Goal: Task Accomplishment & Management: Manage account settings

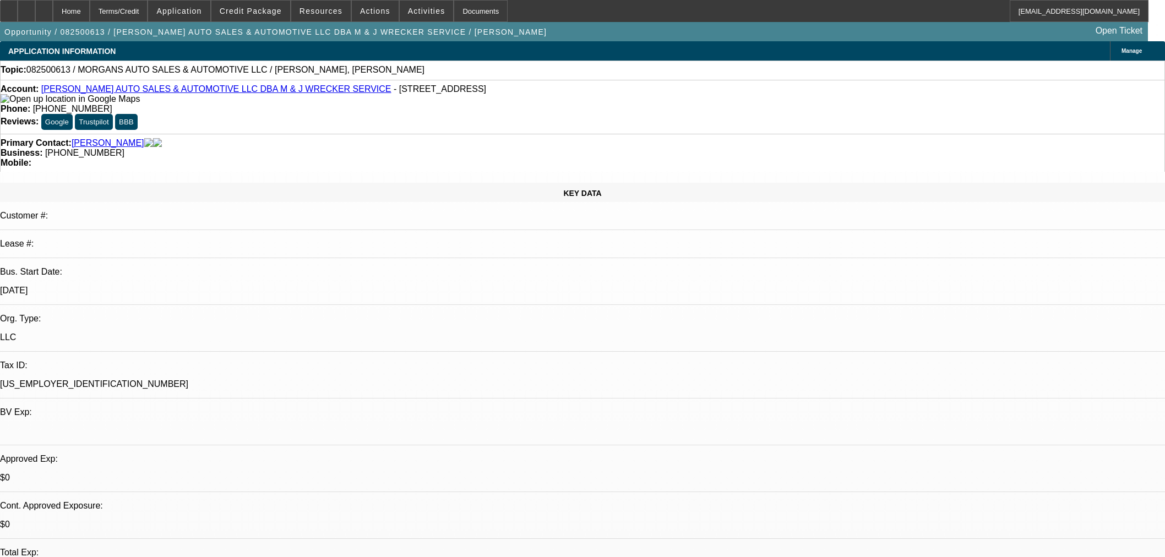
select select "0"
select select "2"
select select "0.1"
select select "4"
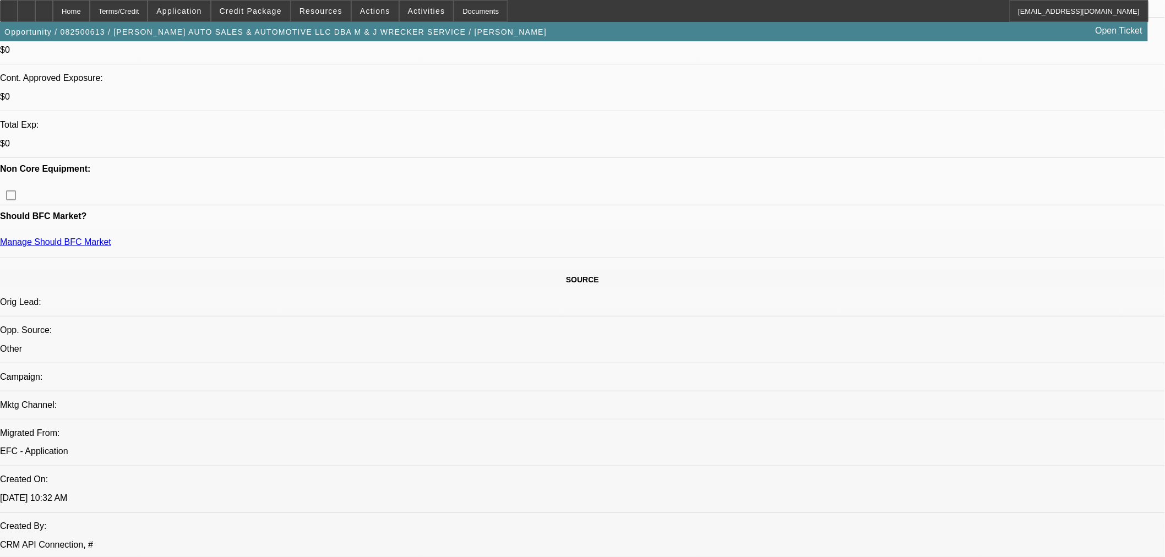
scroll to position [61, 0]
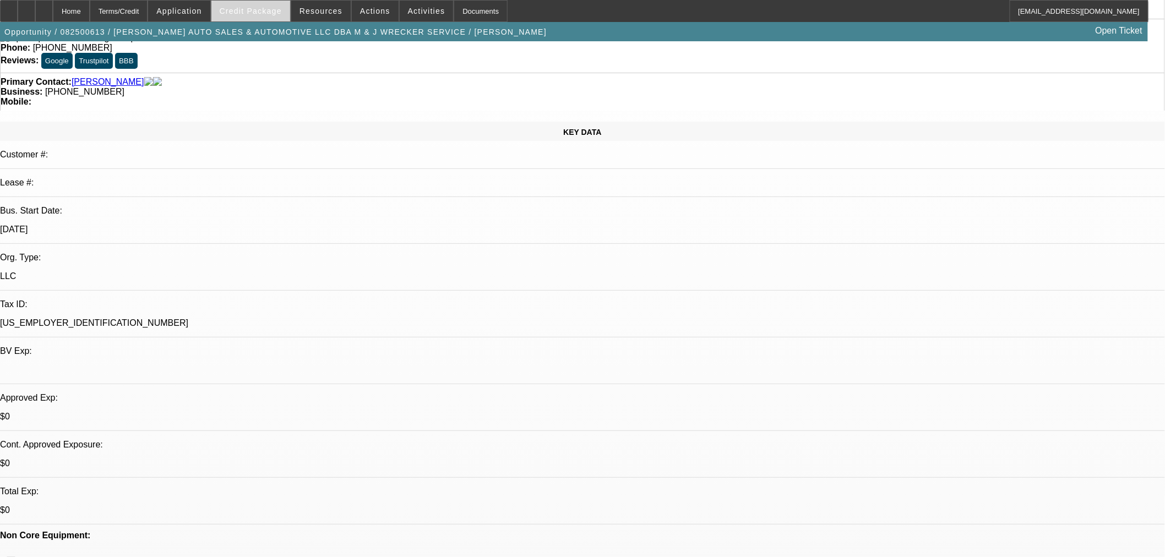
click at [252, 12] on span "Credit Package" at bounding box center [251, 11] width 62 height 9
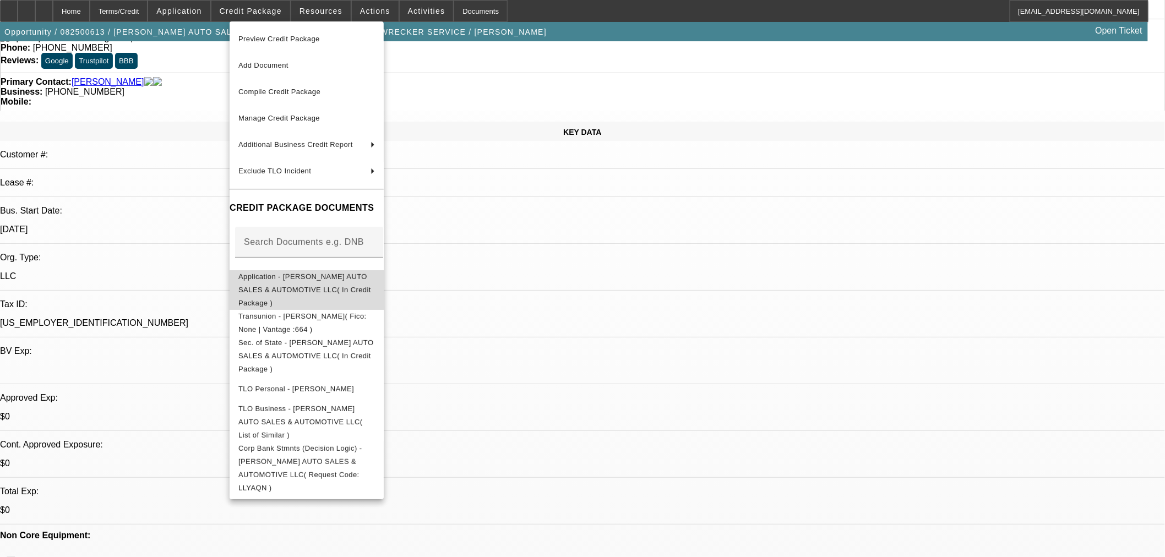
click at [325, 284] on span "Application - MORGAN'S AUTO SALES & AUTOMOTIVE LLC( In Credit Package )" at bounding box center [306, 290] width 137 height 40
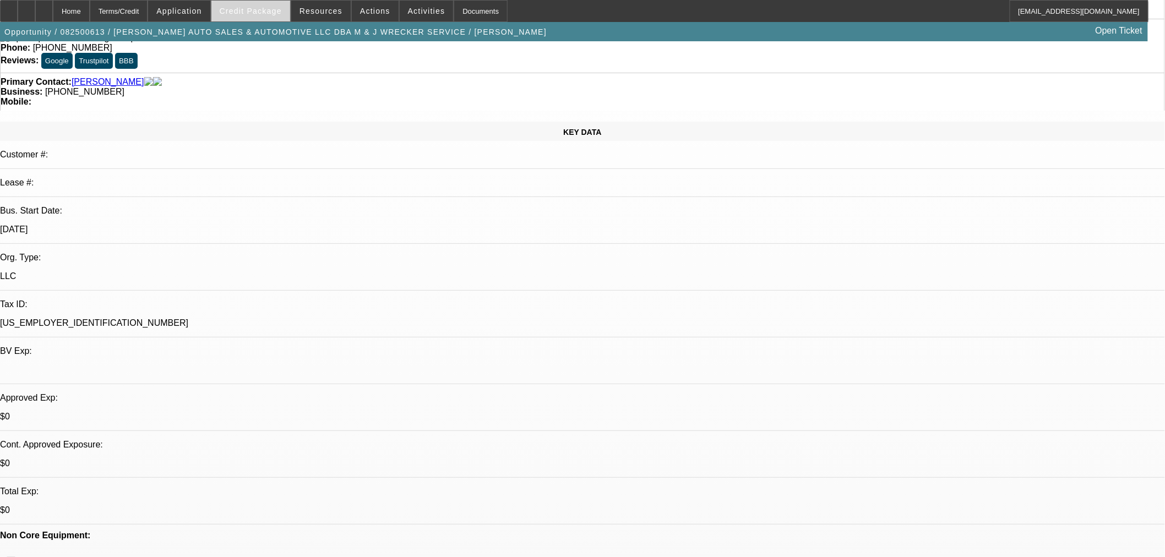
click at [262, 11] on span "Credit Package" at bounding box center [251, 11] width 62 height 9
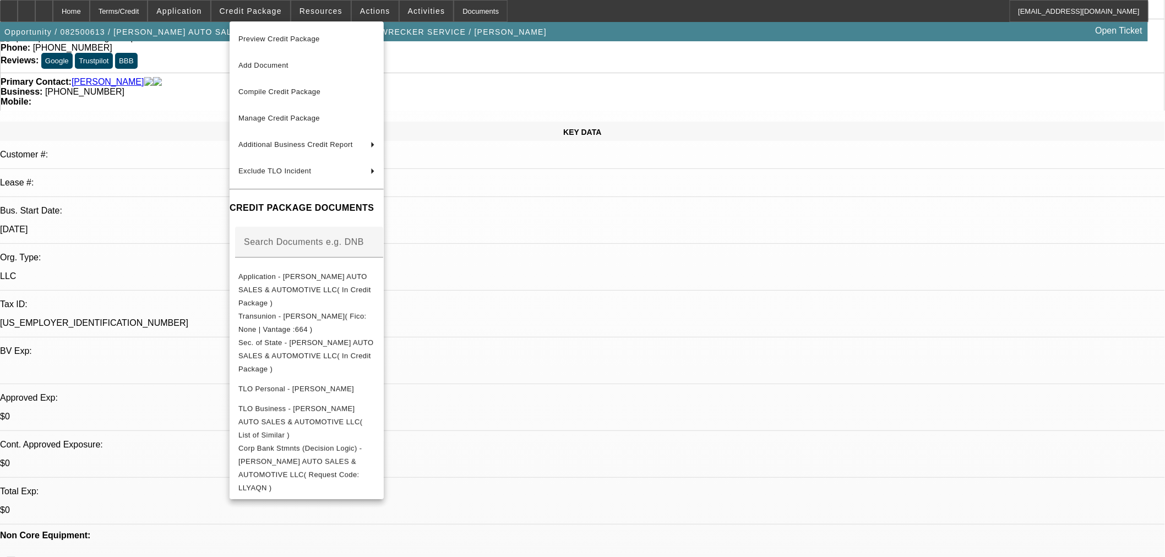
click at [711, 270] on div at bounding box center [582, 278] width 1165 height 557
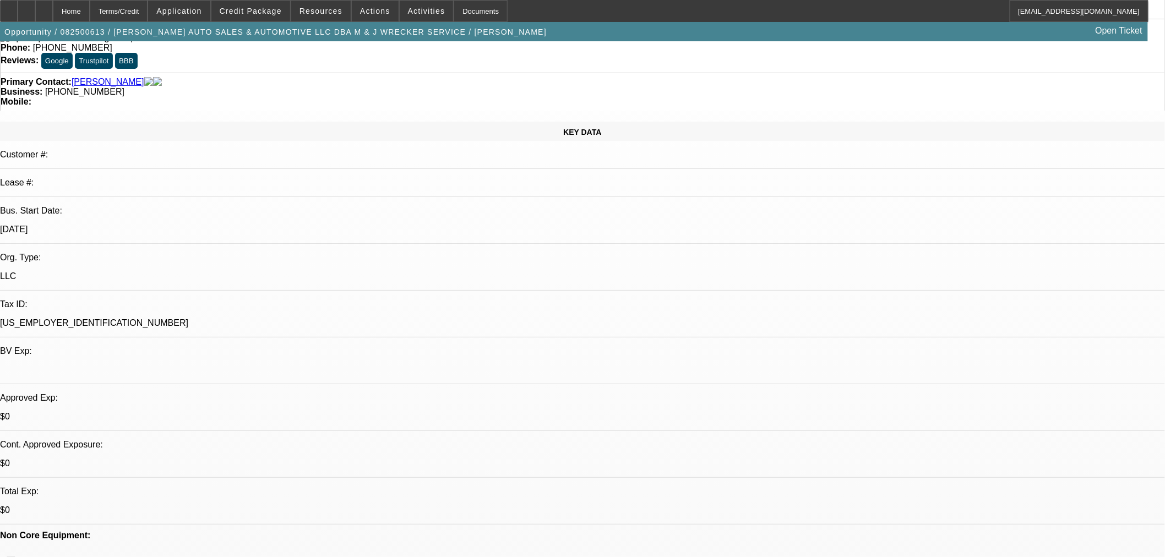
scroll to position [367, 0]
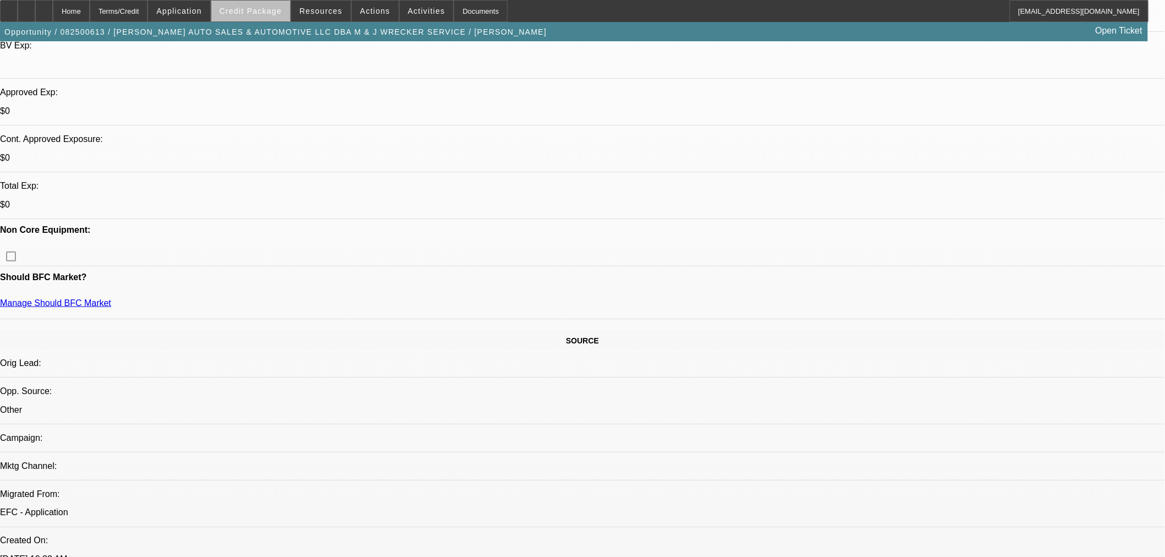
click at [273, 14] on span "Credit Package" at bounding box center [251, 11] width 62 height 9
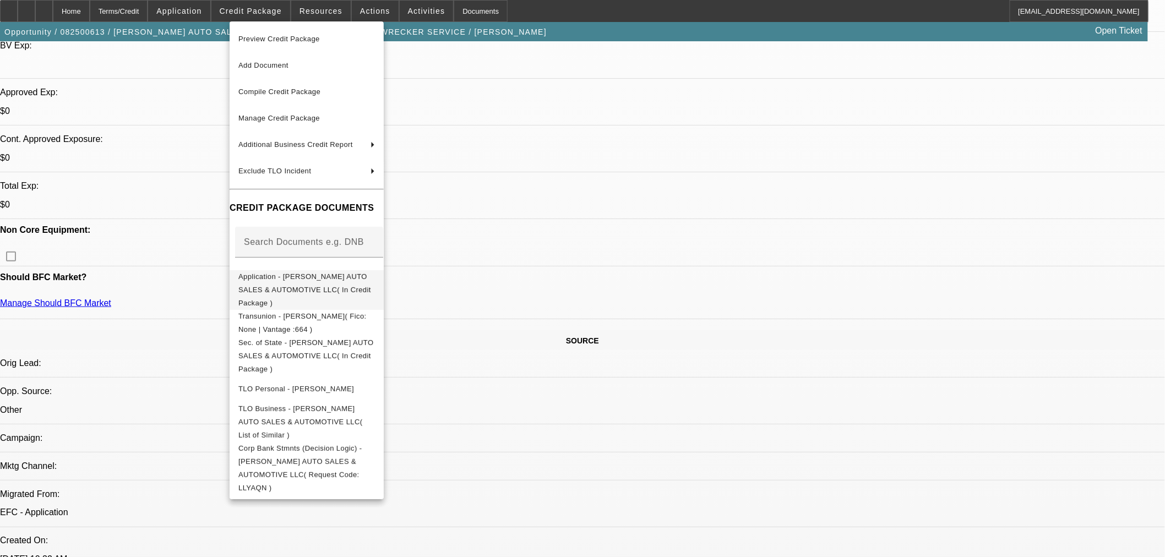
click at [312, 285] on button "Application - MORGAN'S AUTO SALES & AUTOMOTIVE LLC( In Credit Package )" at bounding box center [307, 290] width 154 height 40
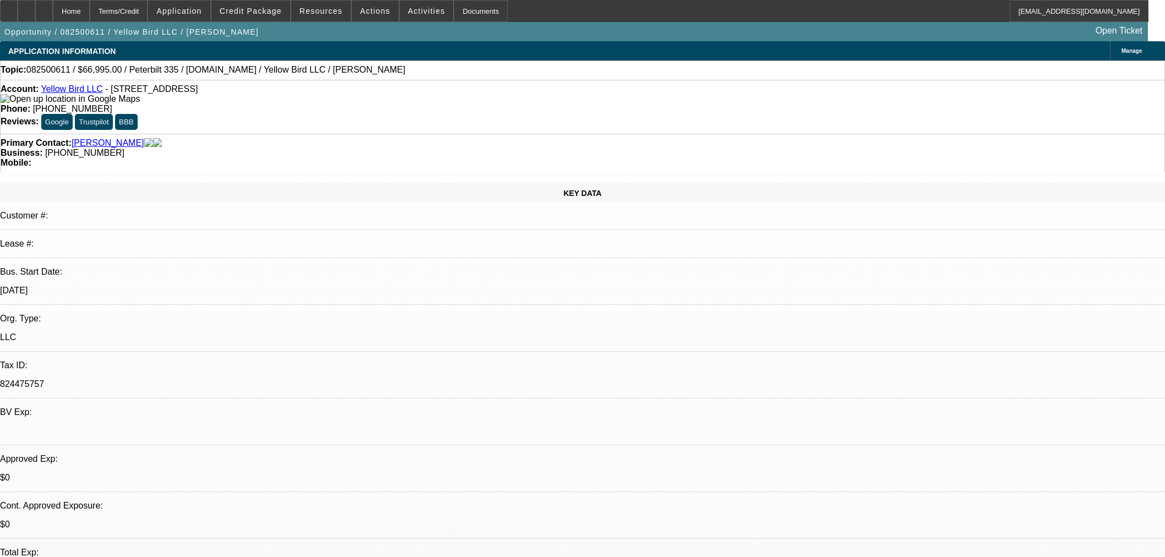
select select "0.1"
select select "2"
select select "0.1"
select select "4"
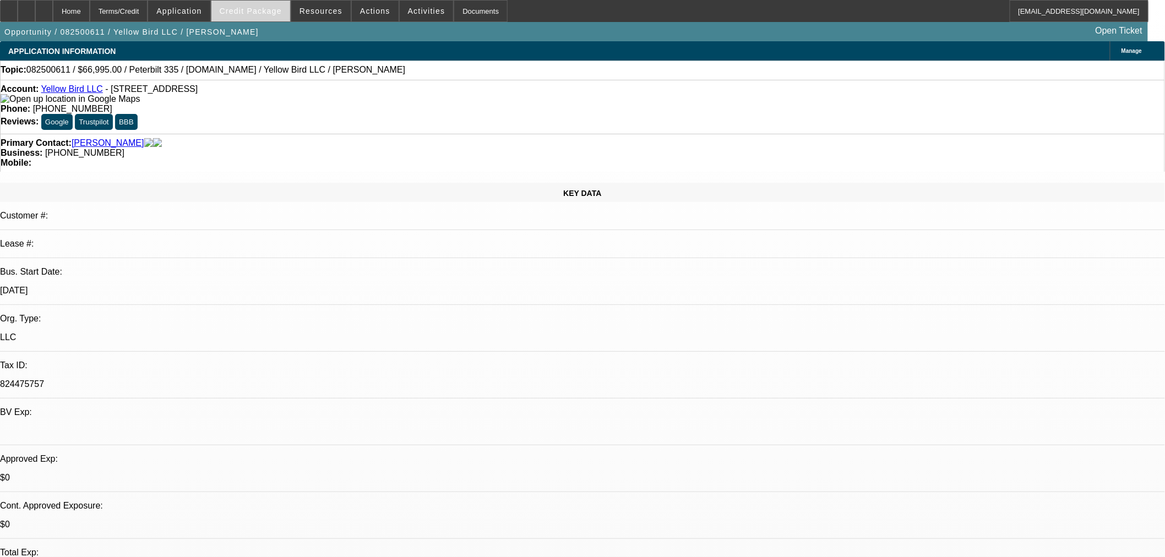
click at [274, 8] on span "Credit Package" at bounding box center [251, 11] width 62 height 9
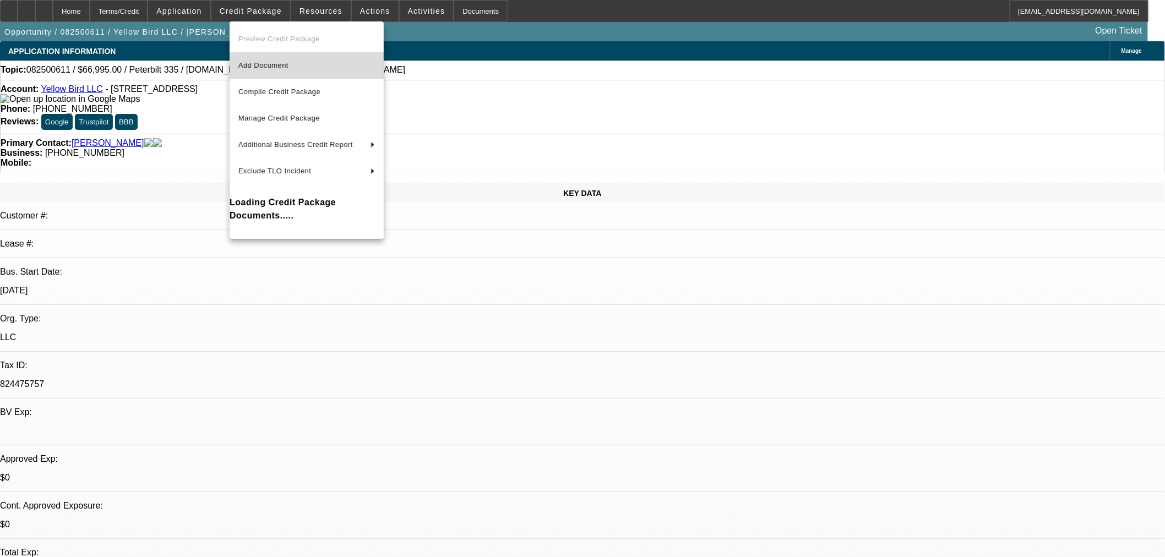
click at [289, 68] on span "Add Document" at bounding box center [263, 65] width 50 height 8
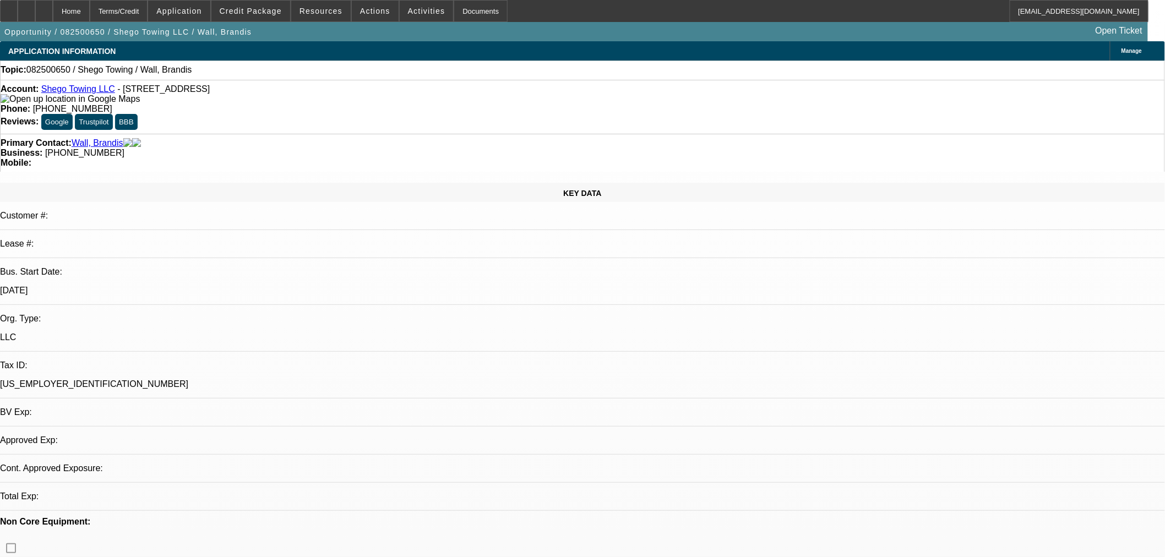
select select "0"
select select "2"
select select "0.1"
select select "4"
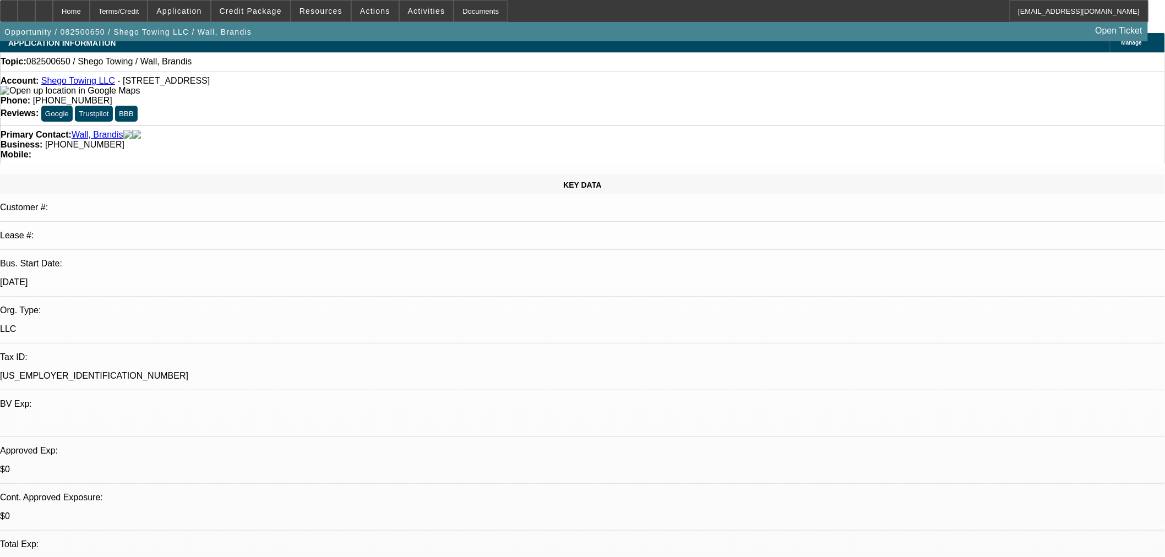
scroll to position [244, 0]
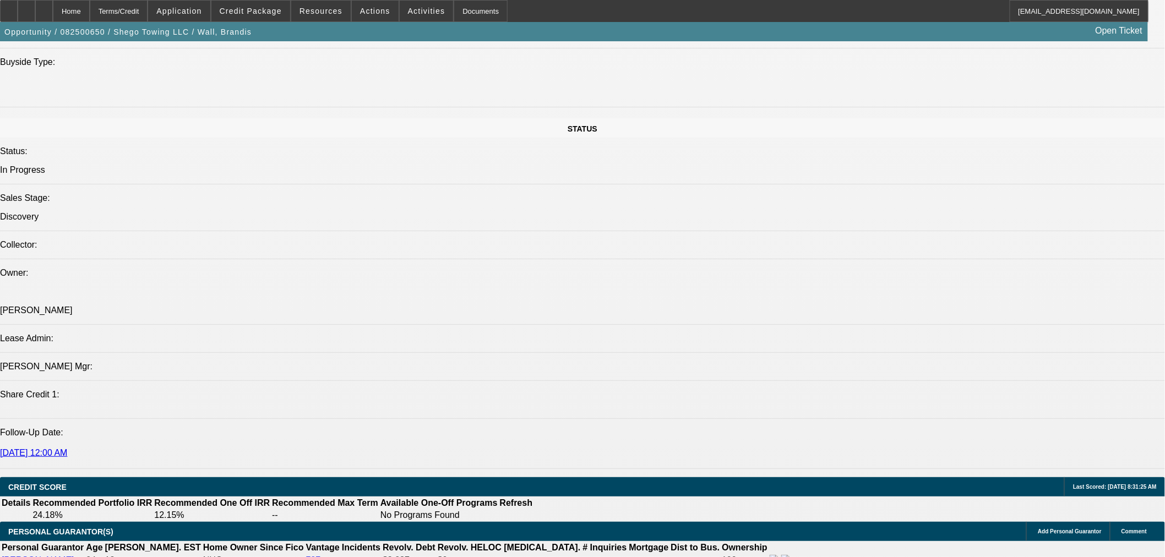
scroll to position [0, 0]
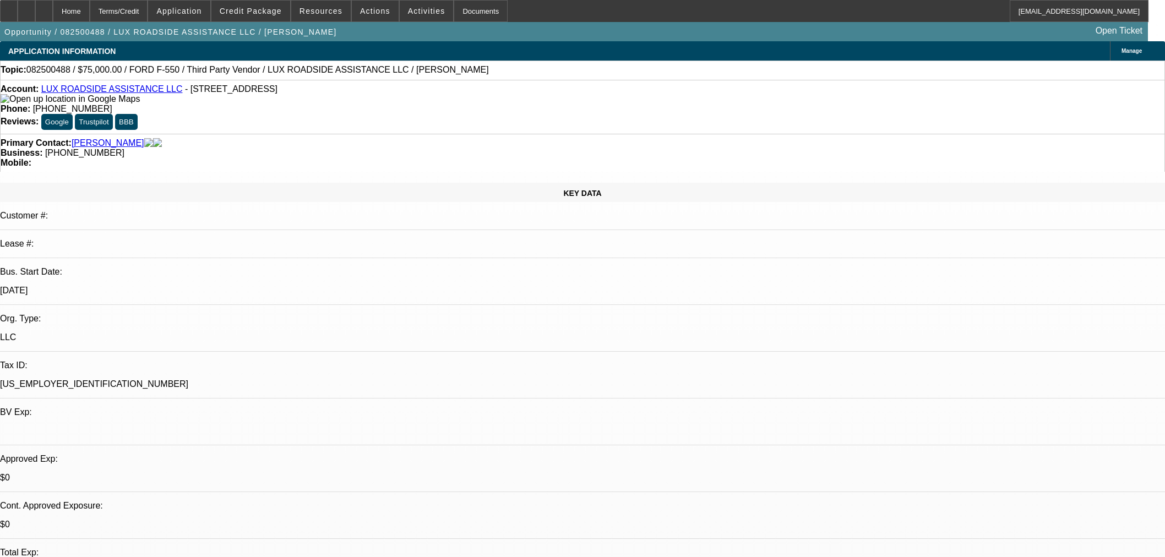
select select "0"
select select "6"
select select "0"
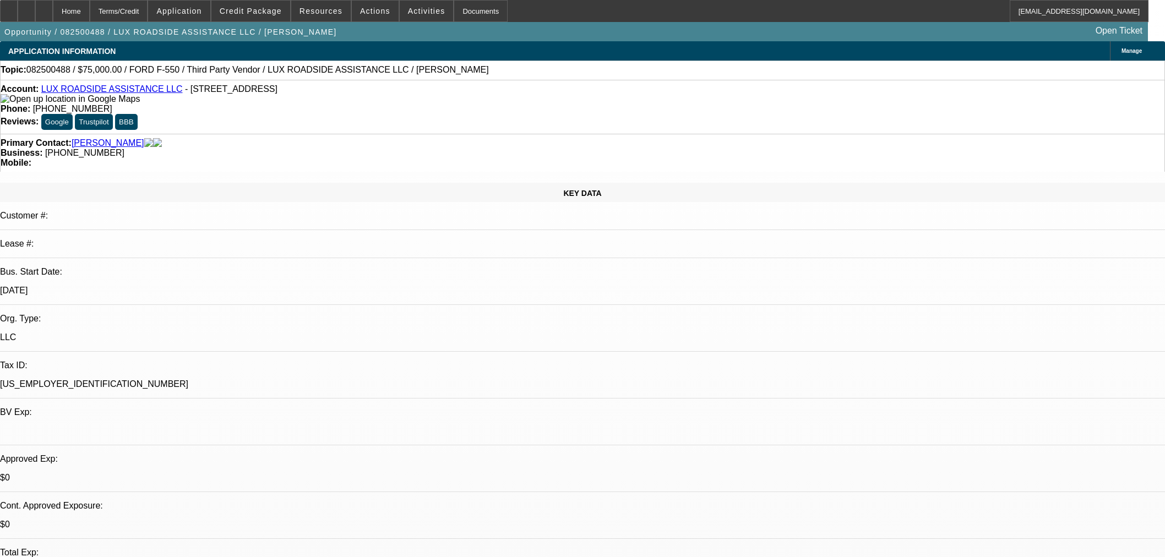
select select "0"
select select "6"
select select "0"
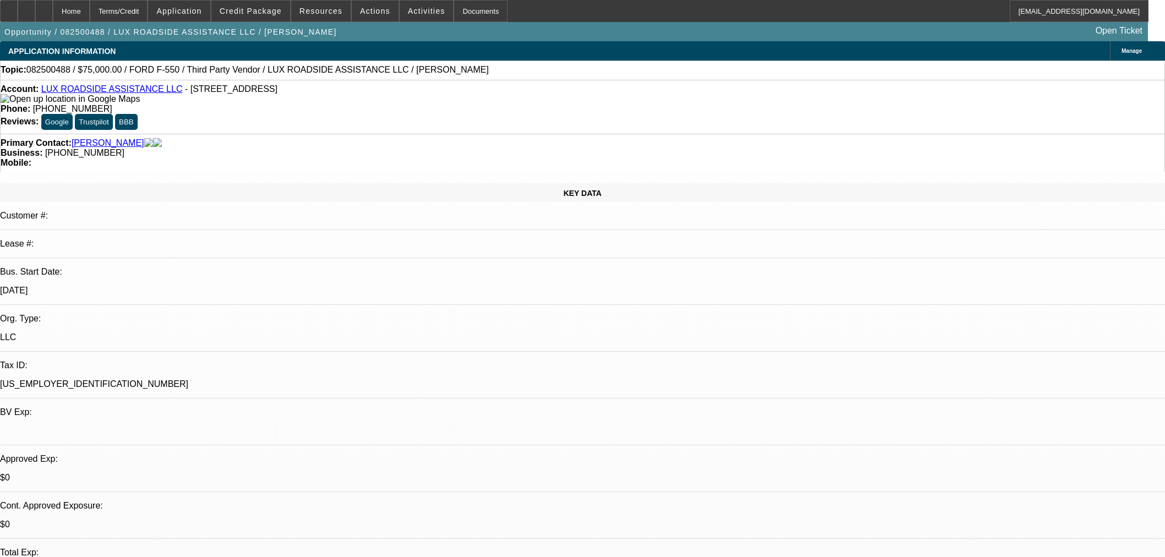
select select "0"
select select "6"
select select "0"
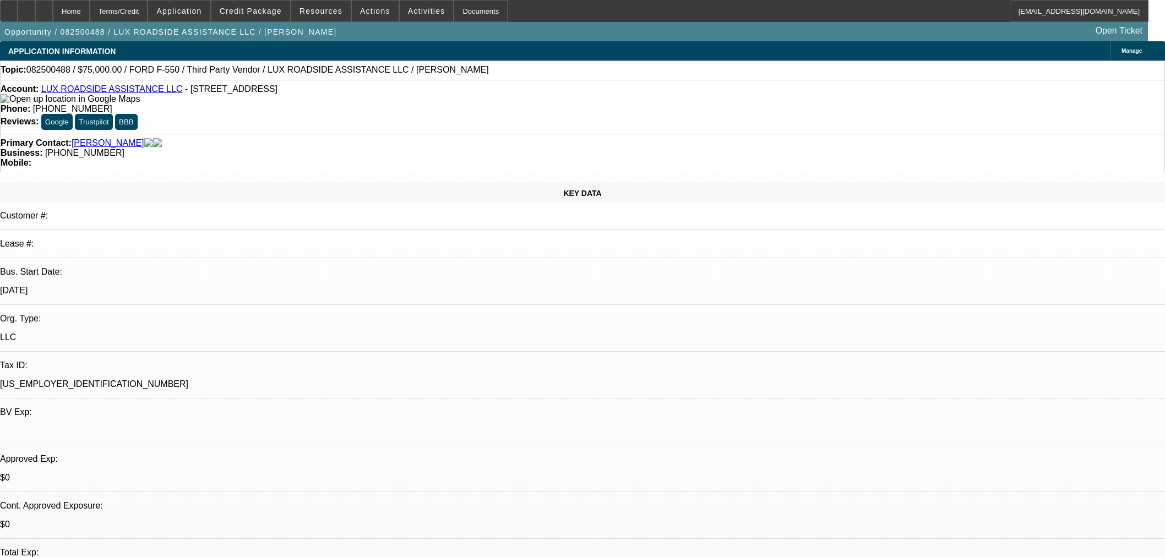
select select "6"
select select "0"
select select "2"
select select "0"
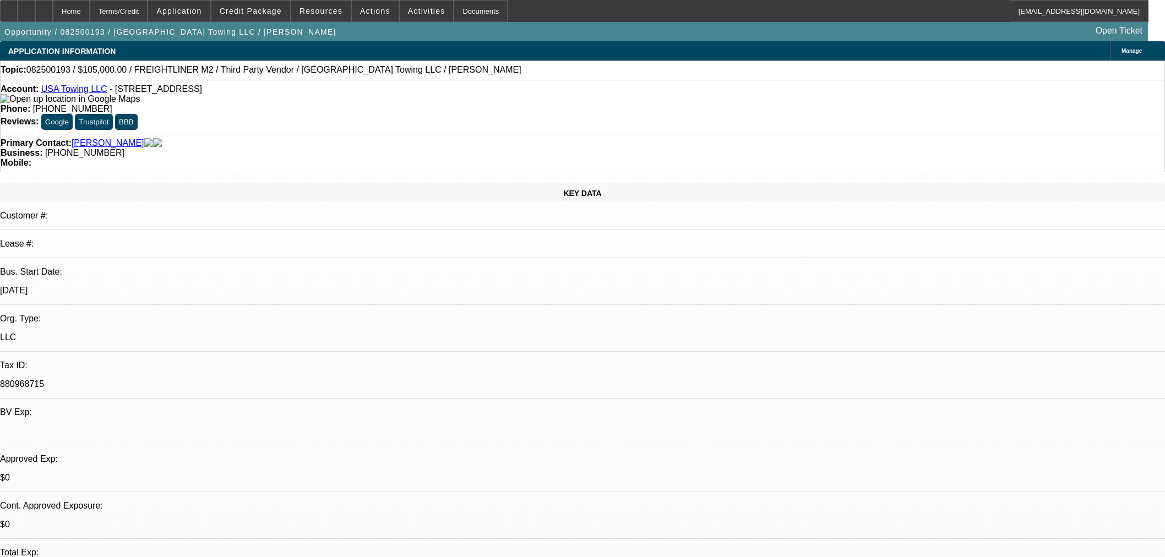
select select "6"
select select "0"
select select "2"
select select "0"
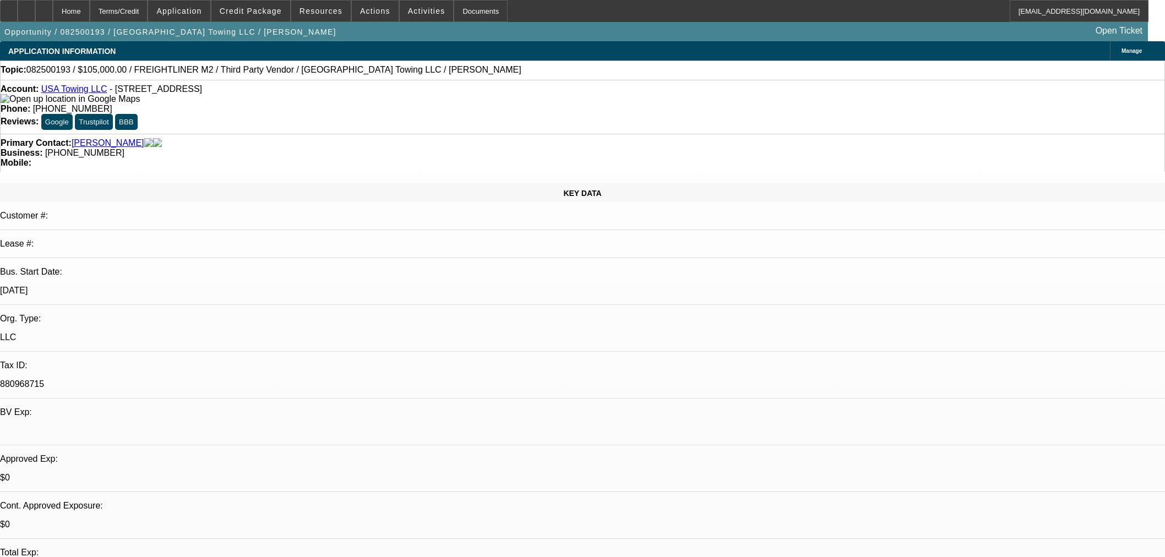
select select "6"
select select "0"
select select "2"
select select "0"
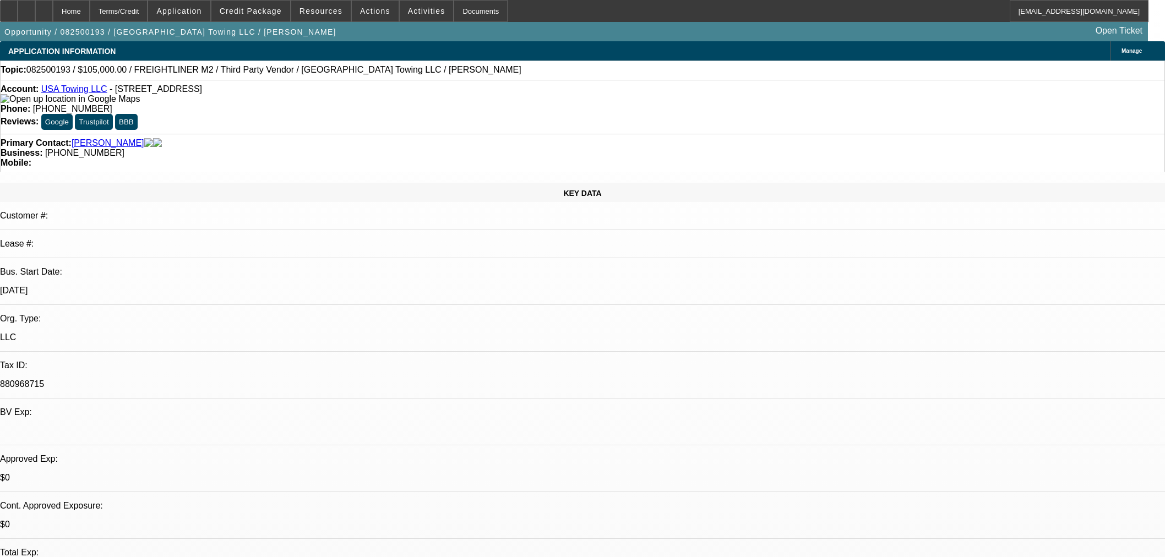
select select "6"
select select "0"
select select "2"
select select "0"
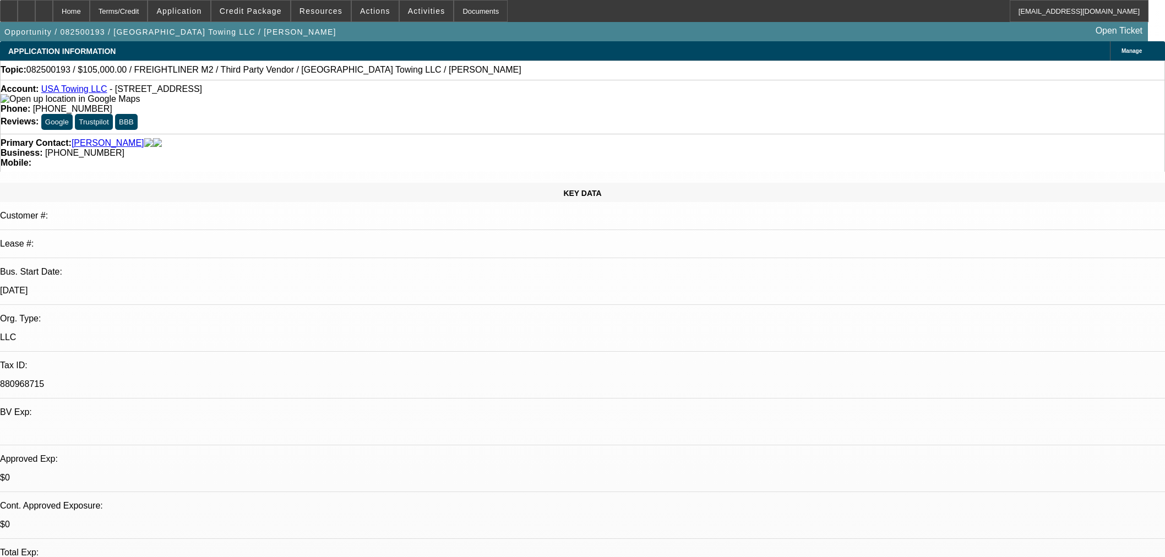
select select "6"
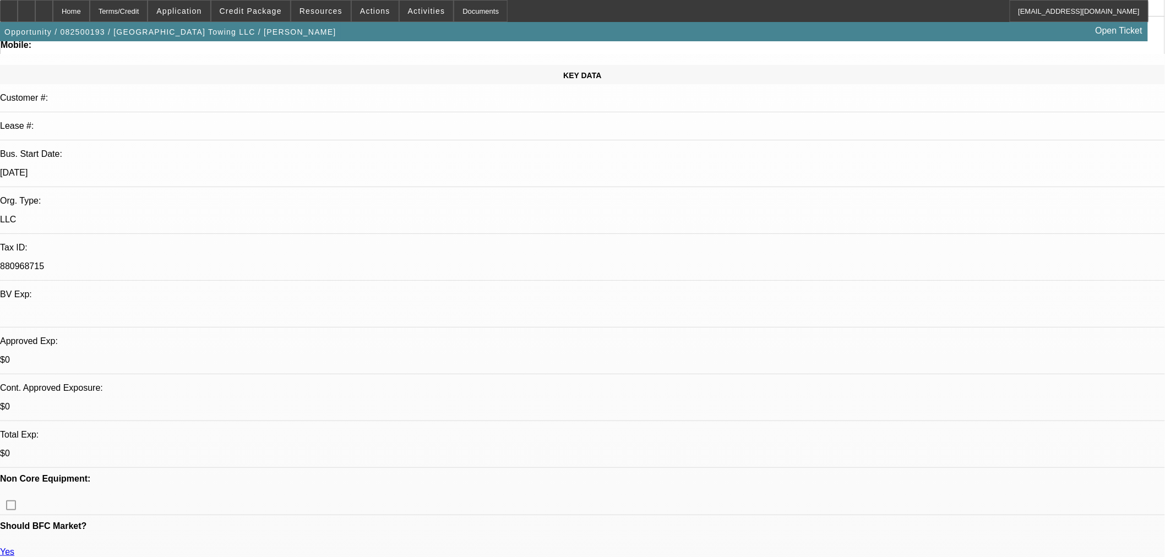
scroll to position [367, 0]
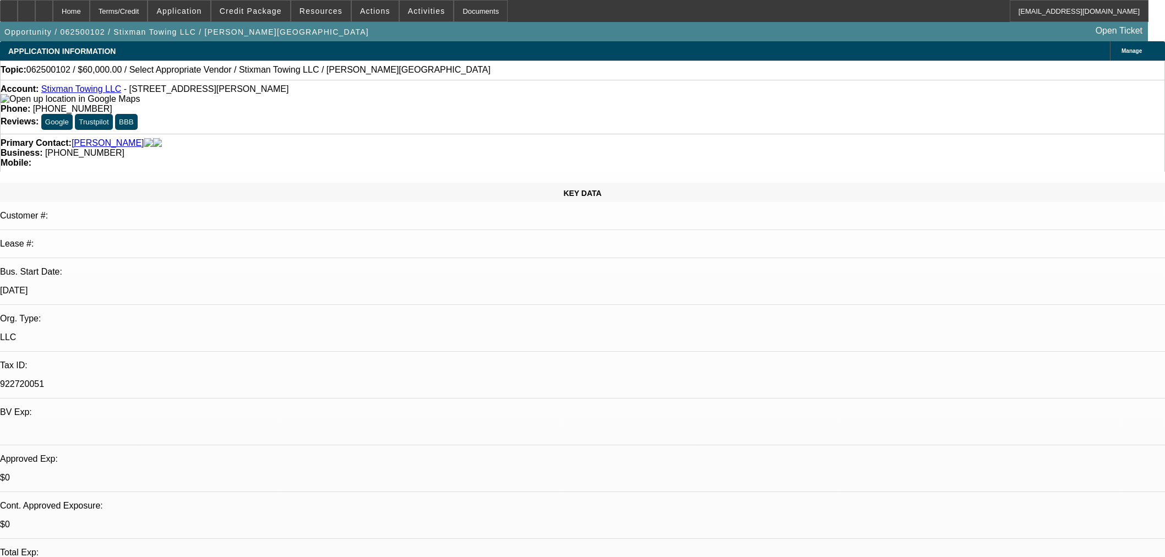
select select "0"
select select "2"
select select "0.1"
select select "4"
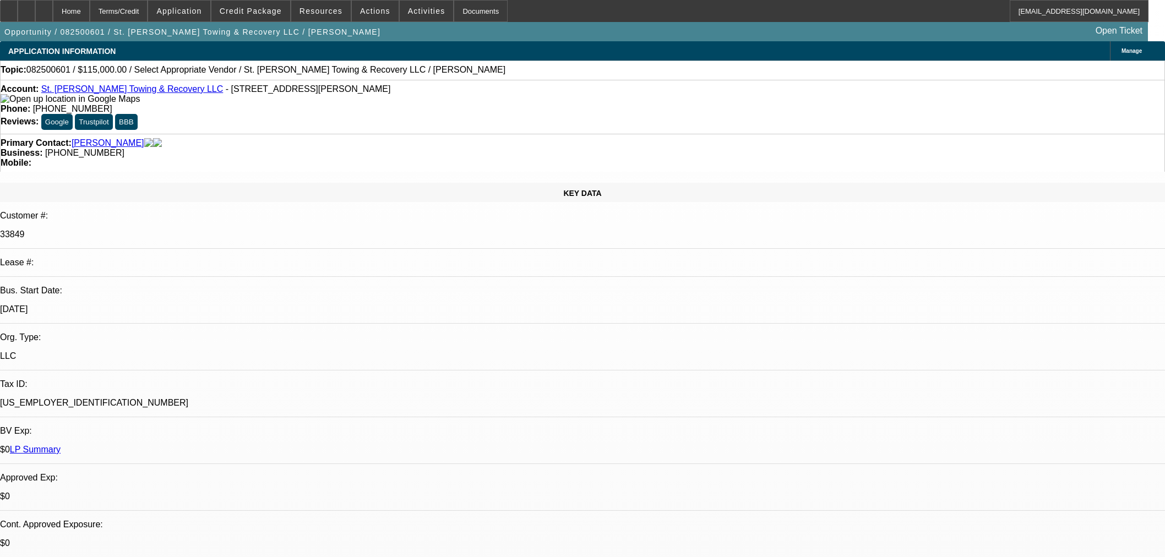
select select "0"
select select "2"
select select "0.1"
select select "4"
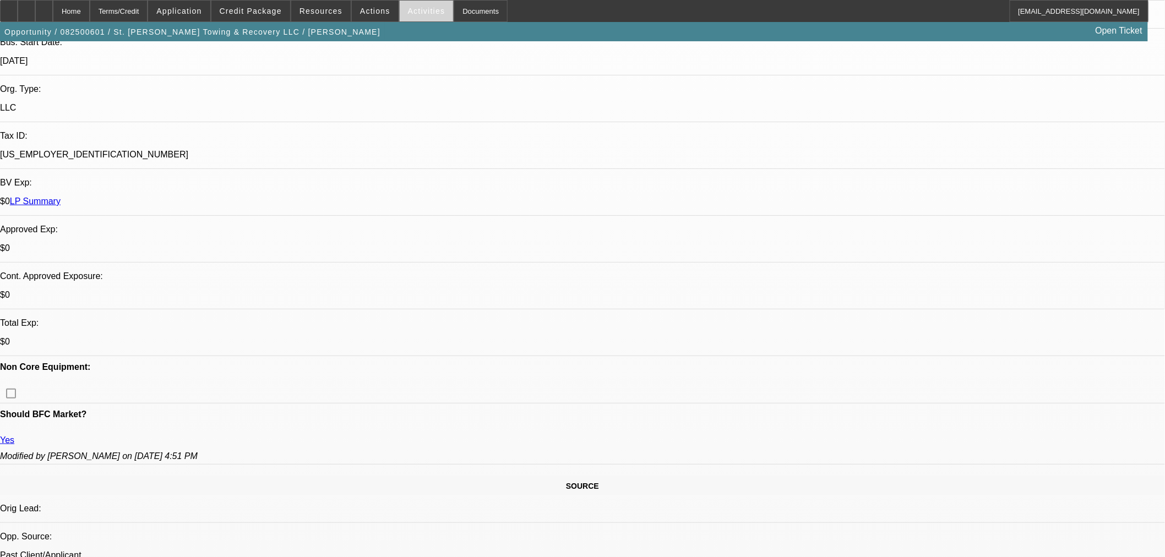
scroll to position [244, 0]
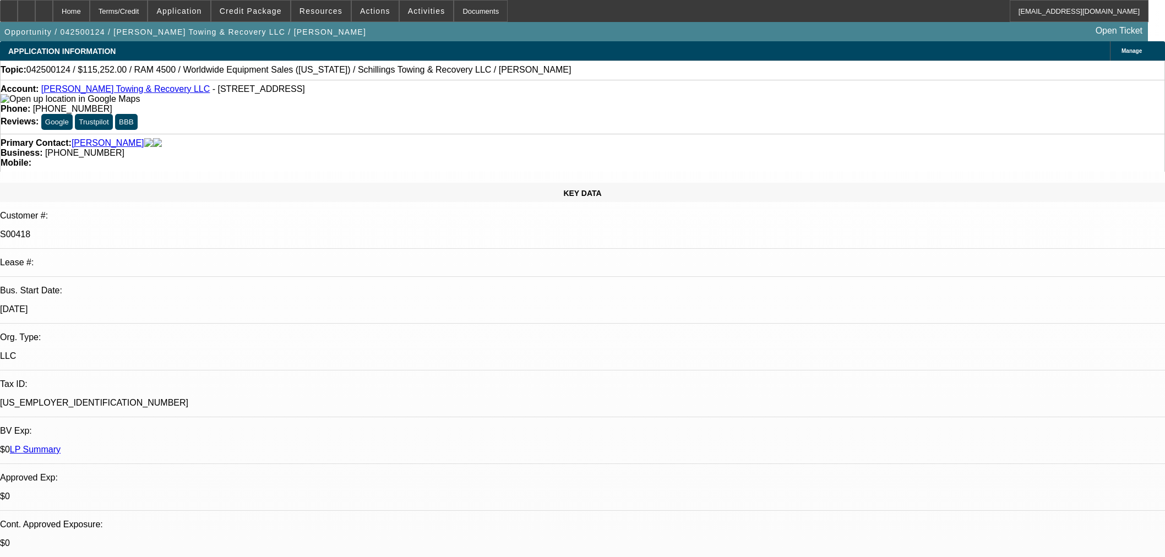
select select "0"
select select "3"
select select "0"
select select "6"
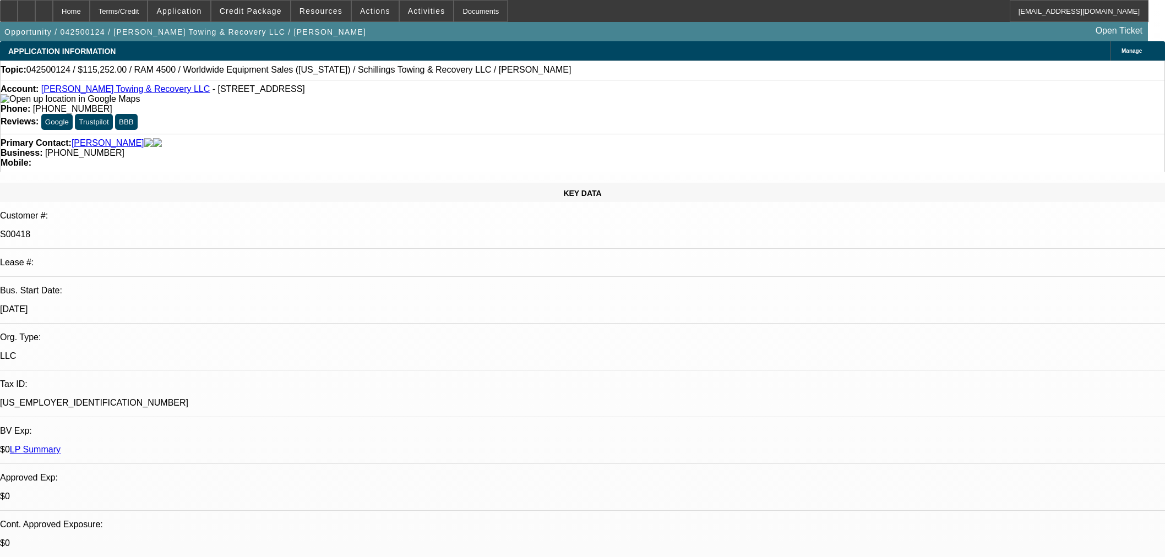
select select "0"
select select "3"
select select "0"
select select "6"
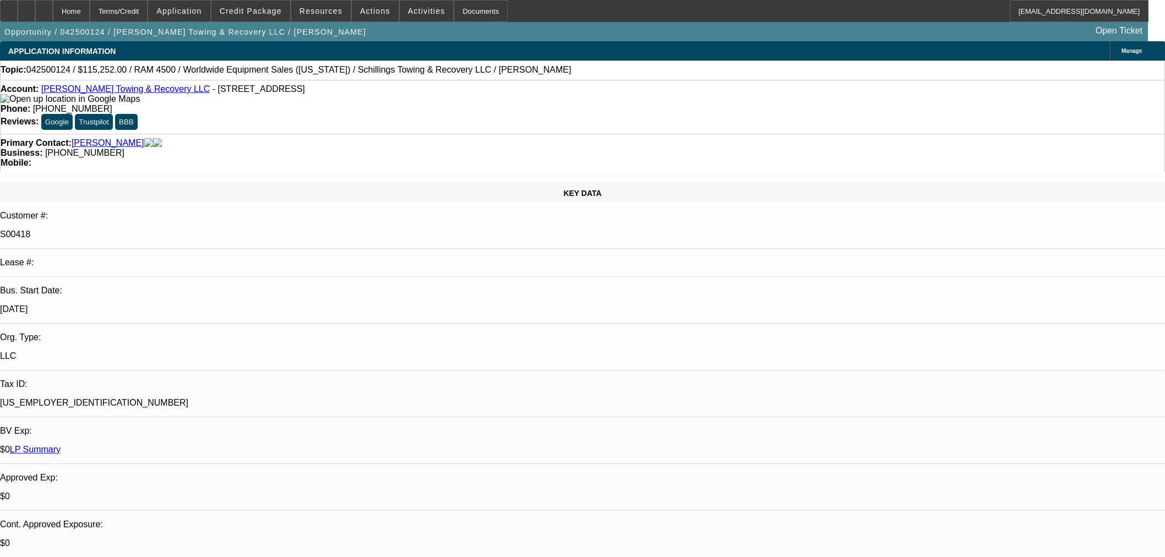
select select "0"
select select "3"
select select "0"
select select "6"
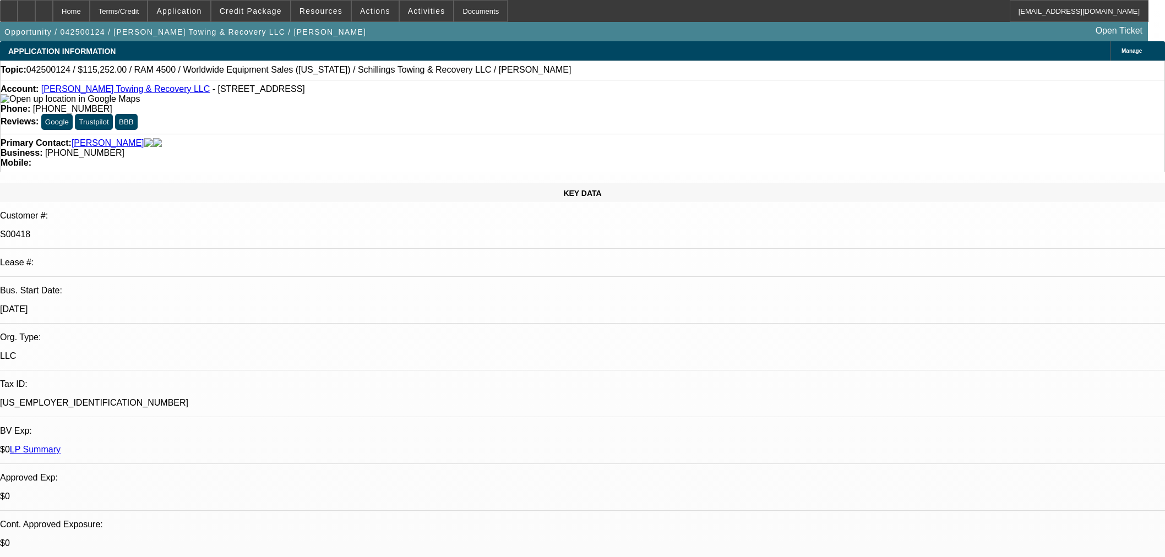
select select "0"
select select "3"
select select "0"
select select "6"
